Goal: Information Seeking & Learning: Learn about a topic

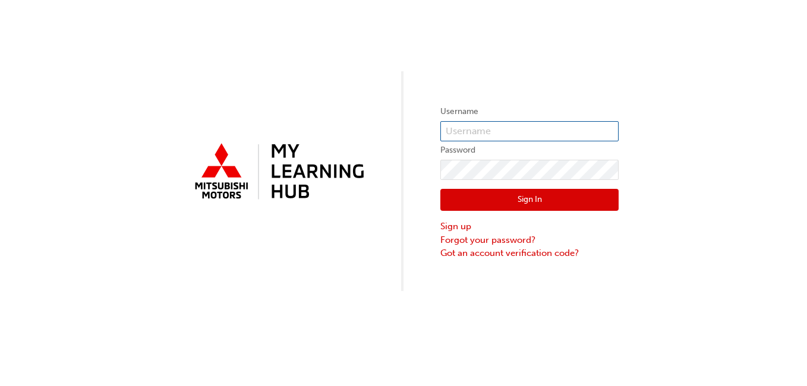
click at [540, 135] on input "text" at bounding box center [529, 131] width 178 height 20
click at [581, 131] on input "nsmith@australianmotorsmitsabishi" at bounding box center [529, 131] width 178 height 20
click at [610, 132] on input "nsmith@australianmotorsmitsubishi" at bounding box center [529, 131] width 178 height 20
type input "[EMAIL_ADDRESS][DOMAIN_NAME]"
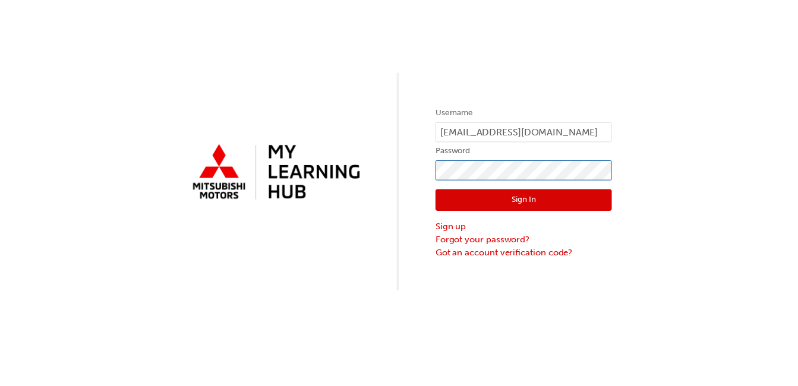
scroll to position [0, 0]
click at [544, 199] on button "Sign In" at bounding box center [529, 200] width 178 height 23
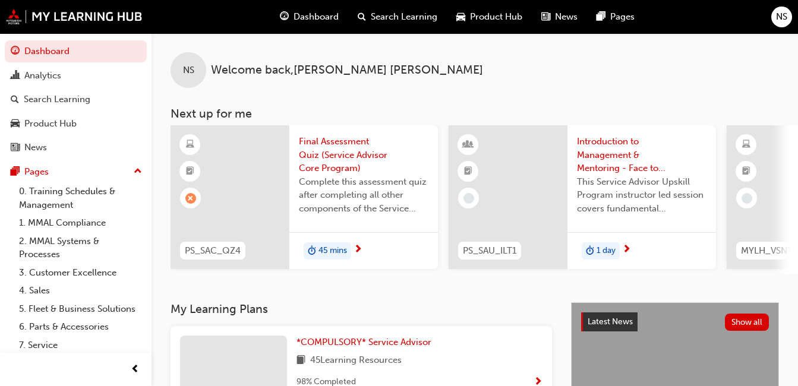
drag, startPoint x: 386, startPoint y: 356, endPoint x: 479, endPoint y: 361, distance: 92.8
click at [479, 361] on div "*COMPULSORY* Service Advisor 45 Learning Resources 98 % Completed" at bounding box center [420, 365] width 246 height 59
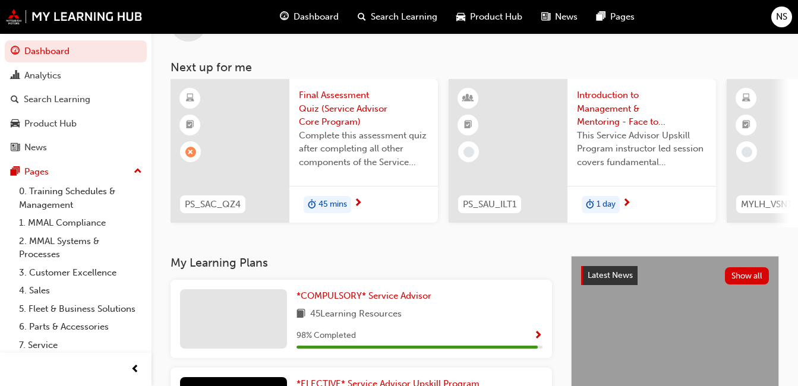
scroll to position [48, 0]
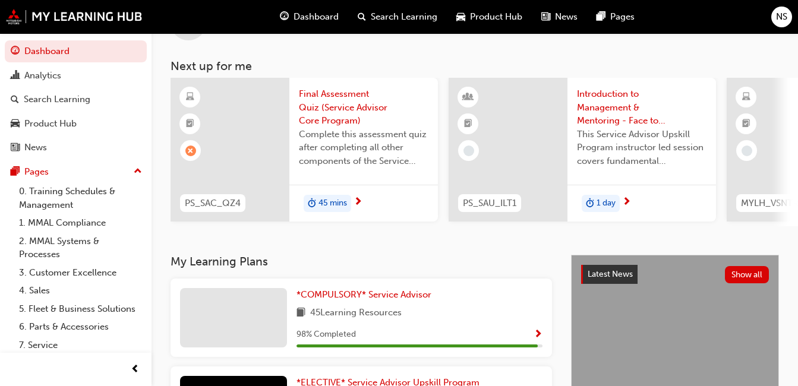
drag, startPoint x: 531, startPoint y: 336, endPoint x: 540, endPoint y: 341, distance: 10.6
click at [540, 341] on div "98 % Completed" at bounding box center [420, 334] width 246 height 15
click at [540, 341] on span "Show Progress" at bounding box center [538, 335] width 9 height 11
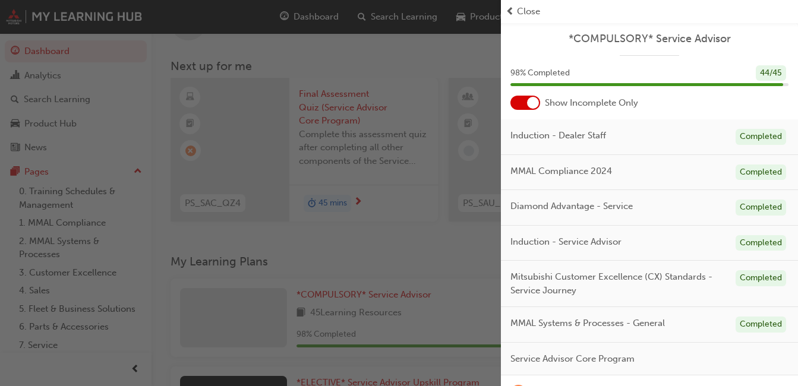
click at [509, 7] on span "prev-icon" at bounding box center [510, 12] width 9 height 14
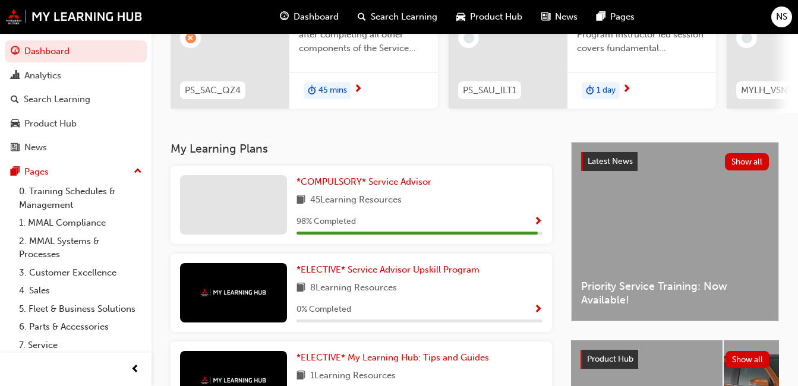
scroll to position [161, 0]
click at [538, 226] on span "Show Progress" at bounding box center [538, 221] width 9 height 11
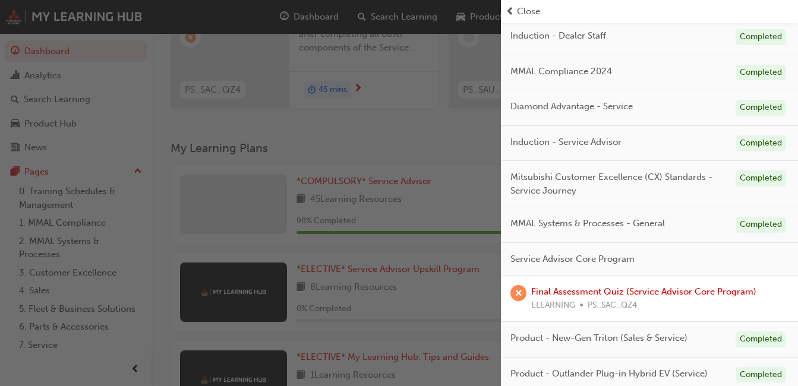
scroll to position [106, 0]
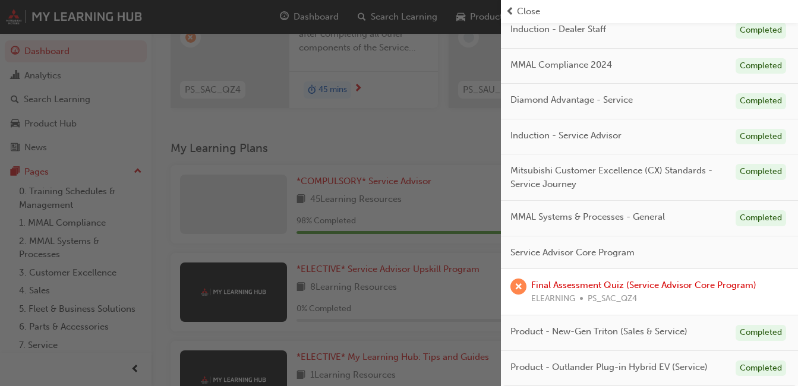
click at [511, 8] on span "prev-icon" at bounding box center [510, 12] width 9 height 14
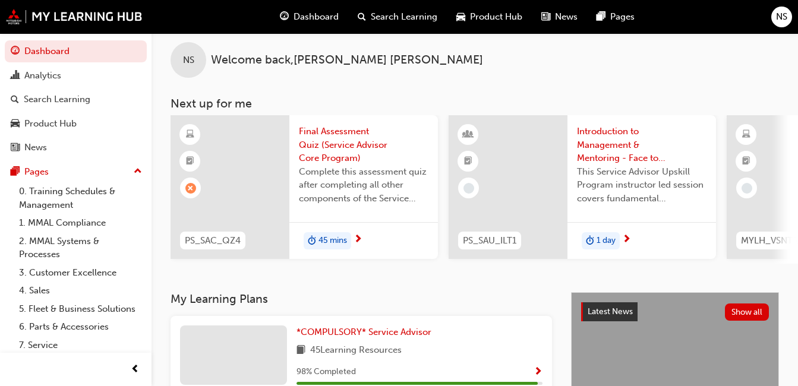
scroll to position [0, 0]
